Goal: Task Accomplishment & Management: Use online tool/utility

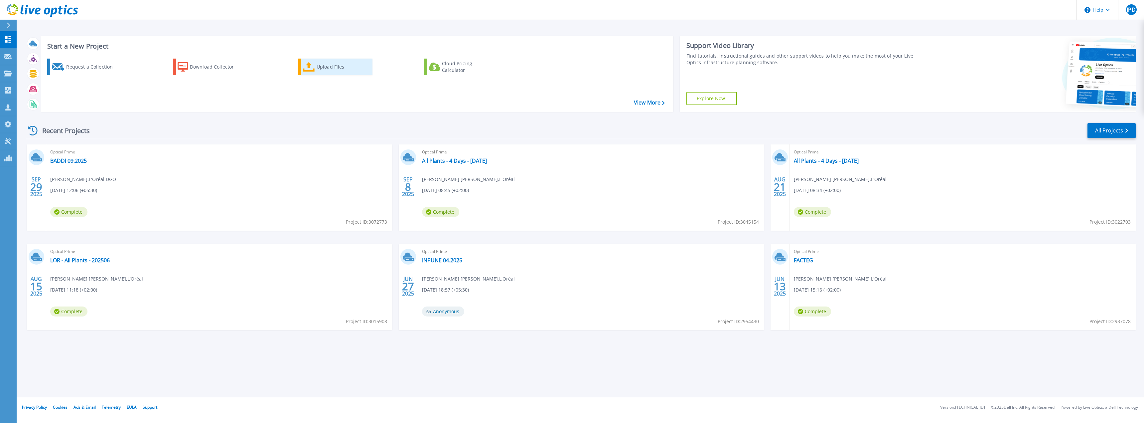
click at [326, 67] on div "Upload Files" at bounding box center [342, 66] width 53 height 13
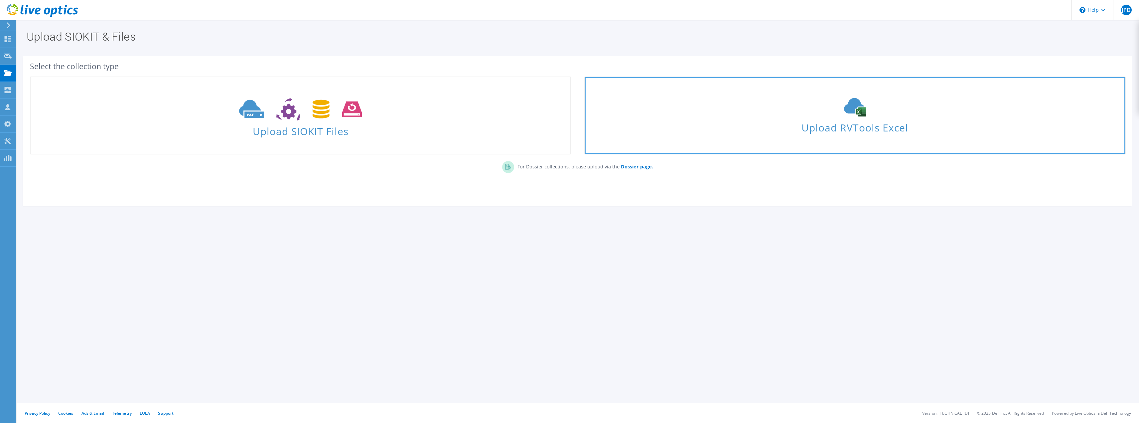
click at [867, 117] on div "Upload RVTools Excel" at bounding box center [855, 115] width 540 height 35
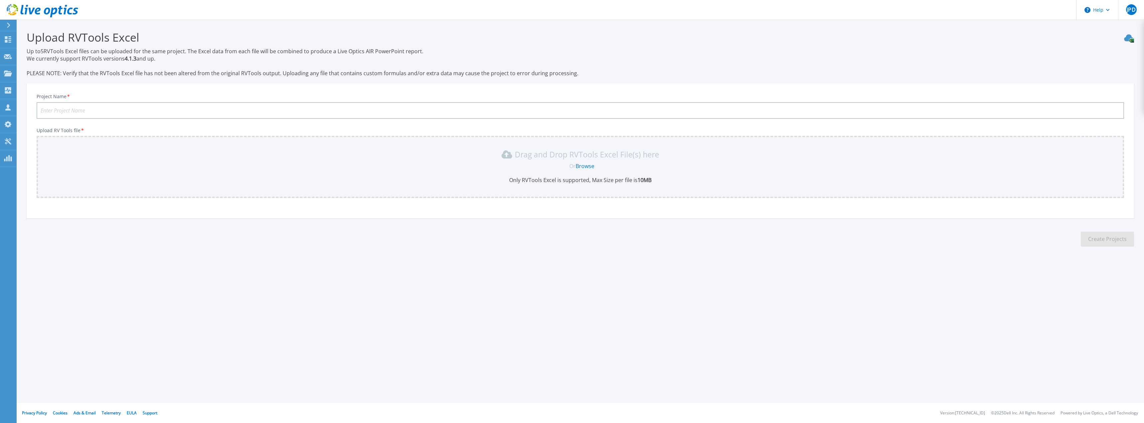
click at [90, 110] on input "Project Name *" at bounding box center [580, 110] width 1087 height 17
type input "KPMG"
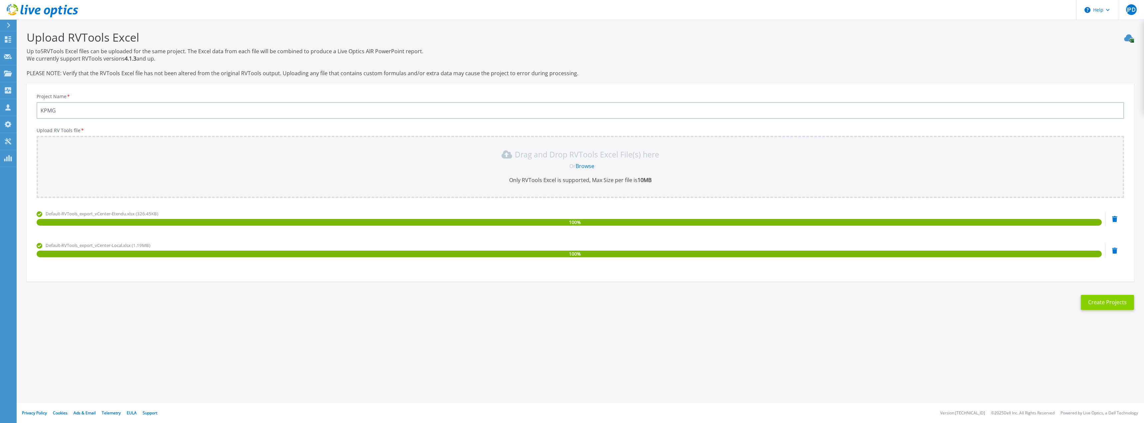
click at [1123, 303] on button "Create Projects" at bounding box center [1106, 302] width 53 height 15
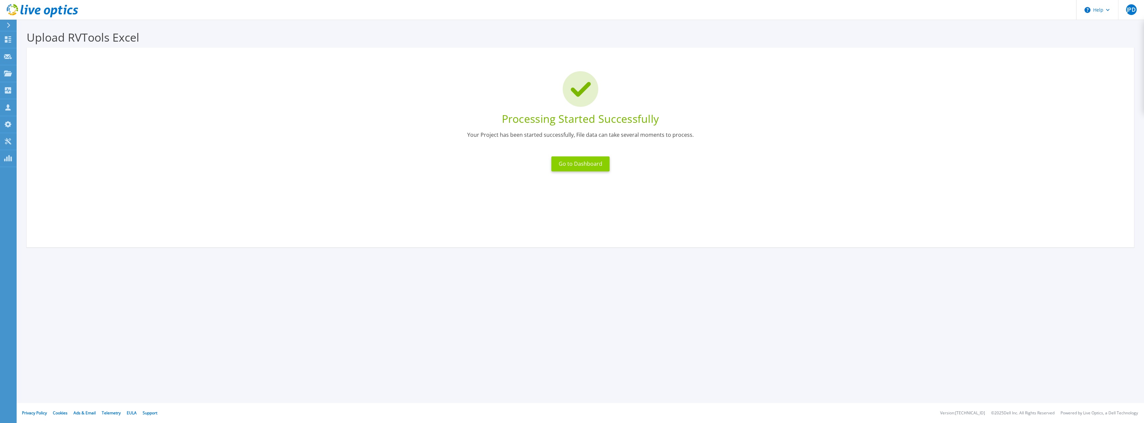
click at [585, 166] on button "Go to Dashboard" at bounding box center [580, 163] width 58 height 15
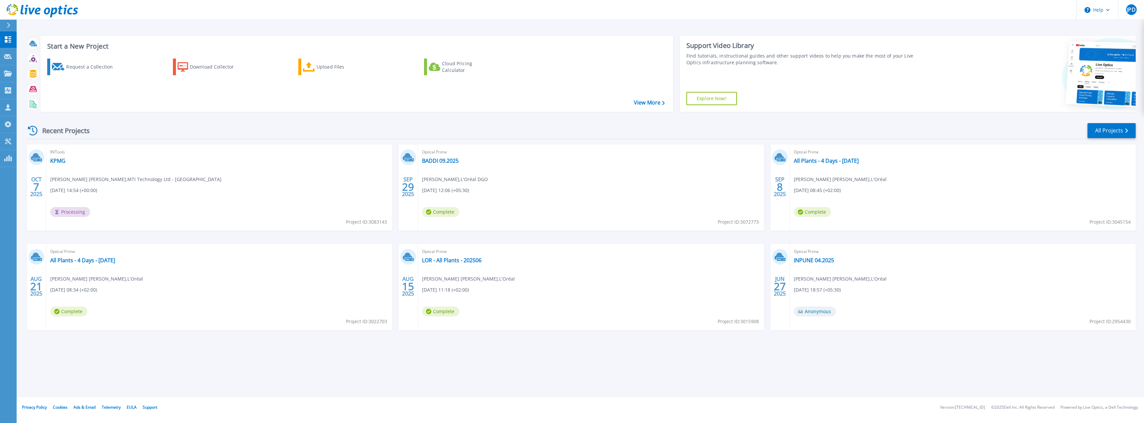
drag, startPoint x: 134, startPoint y: 191, endPoint x: 116, endPoint y: 190, distance: 17.3
click at [116, 190] on div "RVTools KPMG Jean-Pierre Pires Dantas , MTI Technology Ltd - France 10/07/2025,…" at bounding box center [219, 187] width 346 height 86
click at [62, 160] on link "KPMG" at bounding box center [57, 160] width 15 height 7
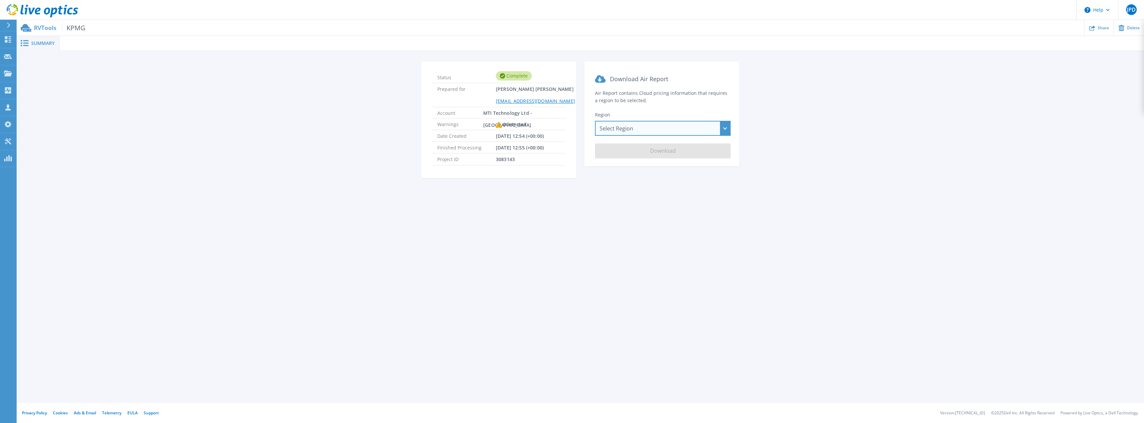
click at [699, 129] on div "Select Region [GEOGRAPHIC_DATA] ([GEOGRAPHIC_DATA]) [GEOGRAPHIC_DATA] ([GEOGRAP…" at bounding box center [663, 128] width 136 height 15
click at [665, 183] on div "Europe ([GEOGRAPHIC_DATA])" at bounding box center [662, 185] width 134 height 7
click at [680, 154] on button "Download" at bounding box center [663, 150] width 136 height 15
click at [1047, 167] on div "Status Complete Prepared for [PERSON_NAME] [PERSON_NAME] [EMAIL_ADDRESS][DOMAIN…" at bounding box center [580, 123] width 1107 height 124
